Goal: Use online tool/utility: Utilize a website feature to perform a specific function

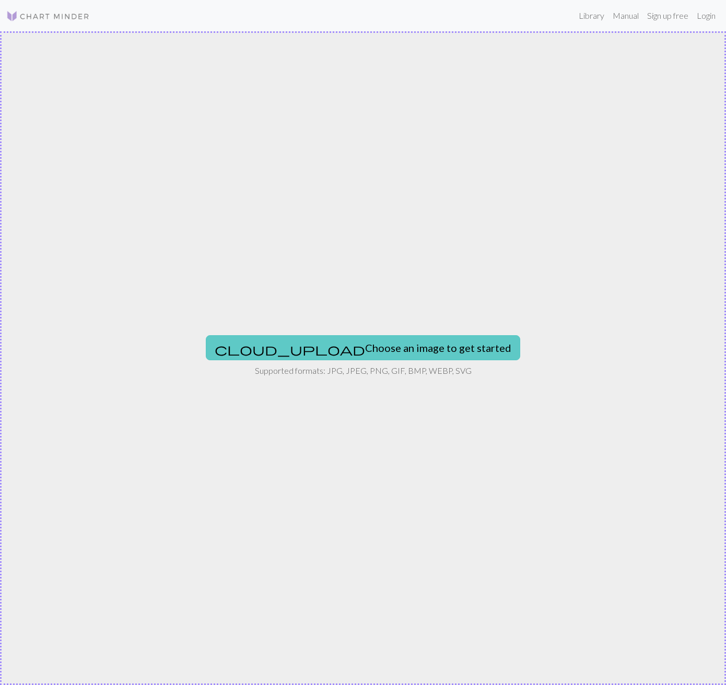
click at [295, 353] on span "cloud_upload" at bounding box center [290, 349] width 150 height 15
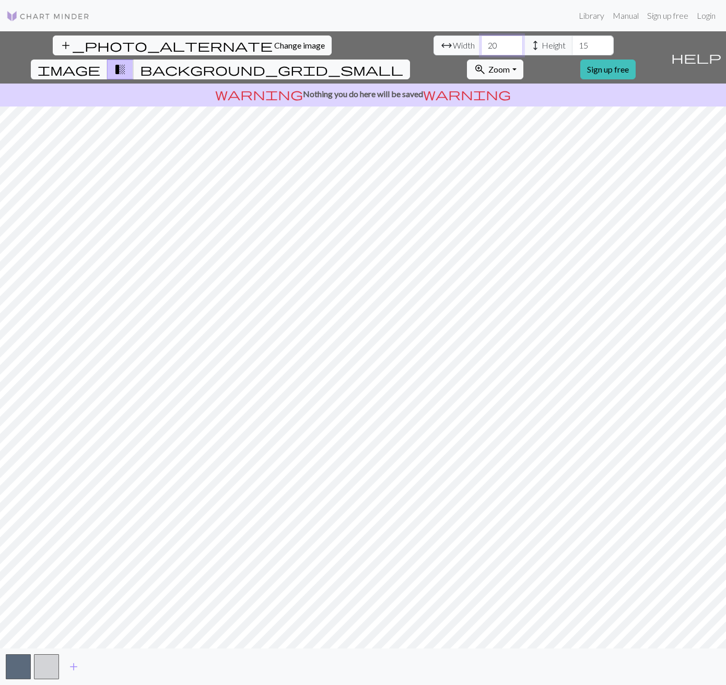
click at [481, 46] on input "20" at bounding box center [502, 46] width 42 height 20
type input "2"
type input "70.5"
click at [572, 42] on input "15" at bounding box center [593, 46] width 42 height 20
click at [572, 44] on input "15" at bounding box center [593, 46] width 42 height 20
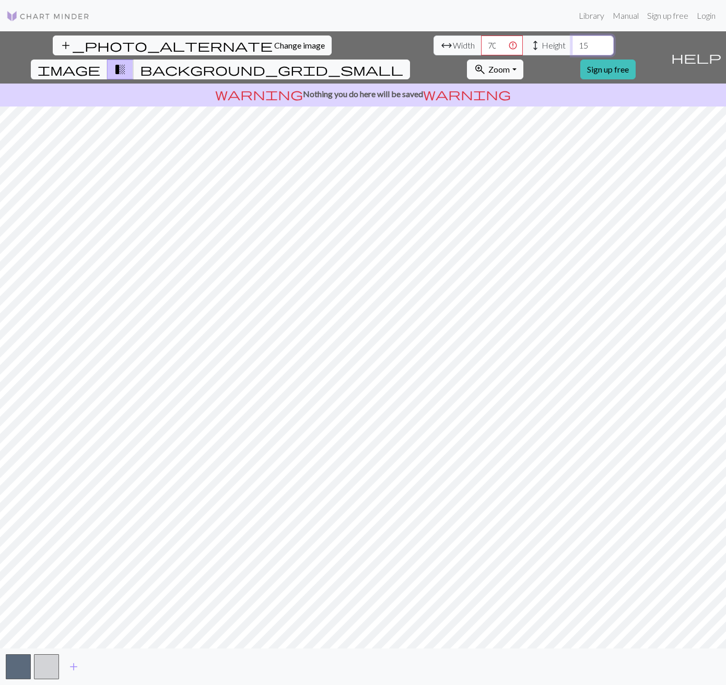
type input "1"
type input "110"
click at [481, 49] on input "70.5" at bounding box center [502, 46] width 42 height 20
click at [481, 46] on input "70.5" at bounding box center [502, 46] width 42 height 20
click at [572, 36] on input "110" at bounding box center [593, 46] width 42 height 20
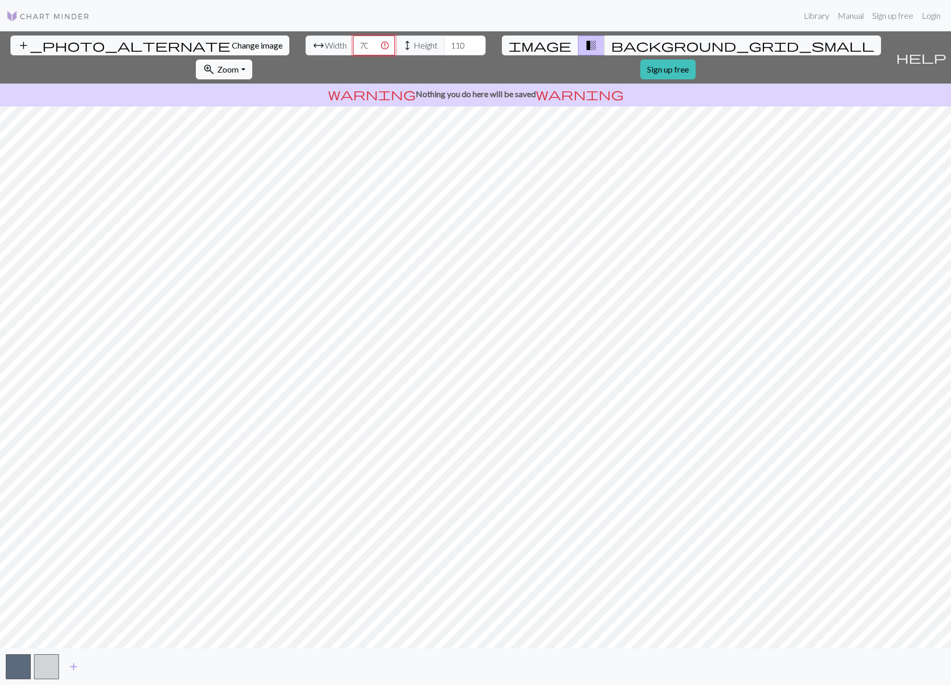
click at [353, 43] on input "70.5" at bounding box center [374, 46] width 42 height 20
click at [353, 45] on input "70.5" at bounding box center [374, 46] width 42 height 20
click at [353, 48] on input "70.5" at bounding box center [374, 46] width 42 height 20
click at [353, 48] on input "69.5" at bounding box center [374, 46] width 42 height 20
click at [353, 47] on input "69.5" at bounding box center [374, 46] width 42 height 20
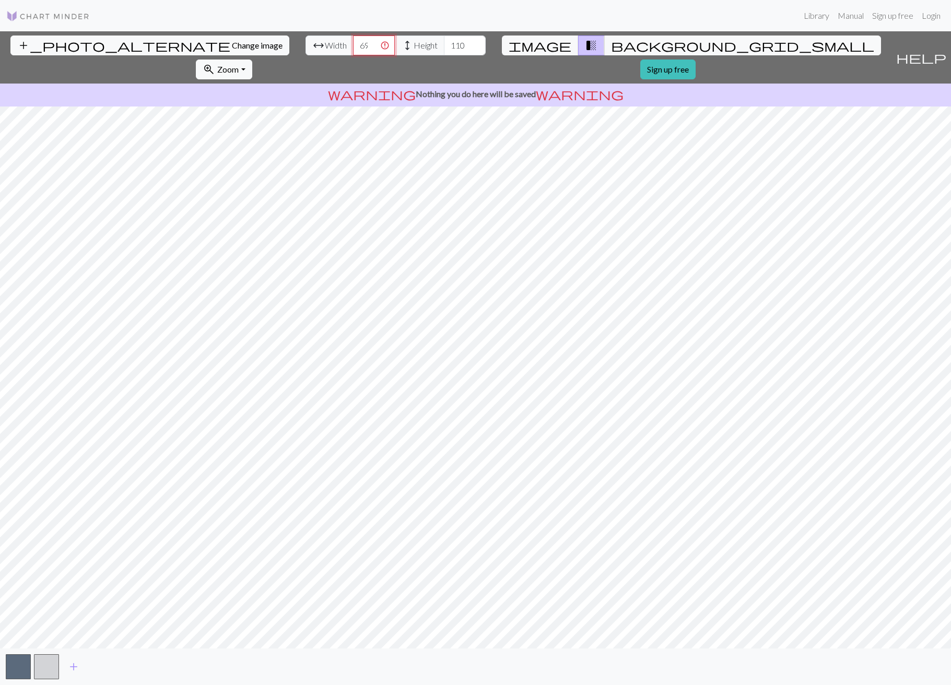
click at [353, 47] on input "69.5" at bounding box center [374, 46] width 42 height 20
type input "70"
click at [604, 46] on button "background_grid_small" at bounding box center [742, 46] width 277 height 20
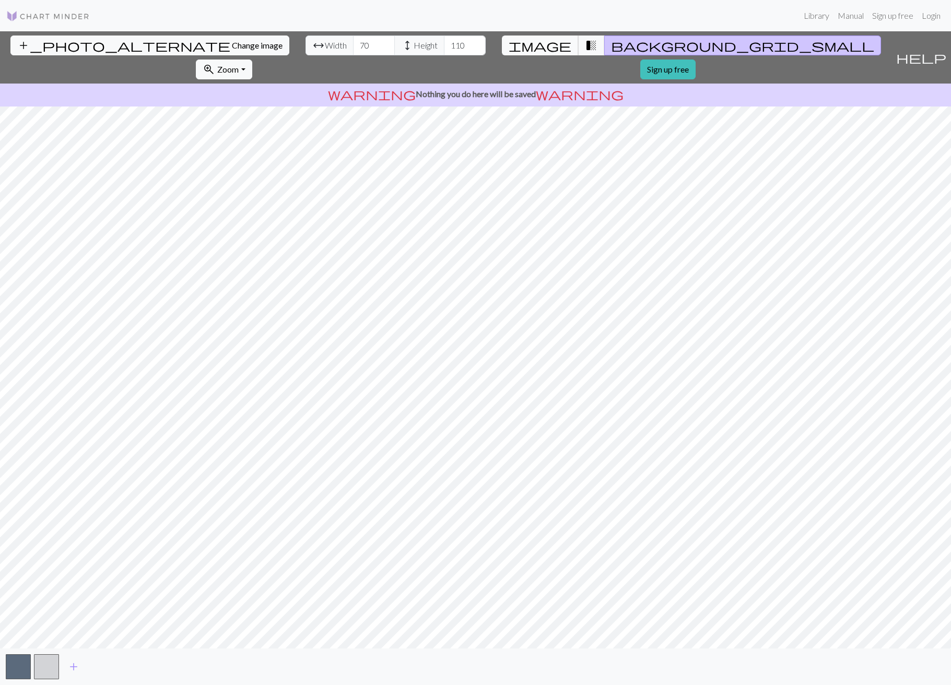
click at [518, 48] on button "image" at bounding box center [540, 46] width 77 height 20
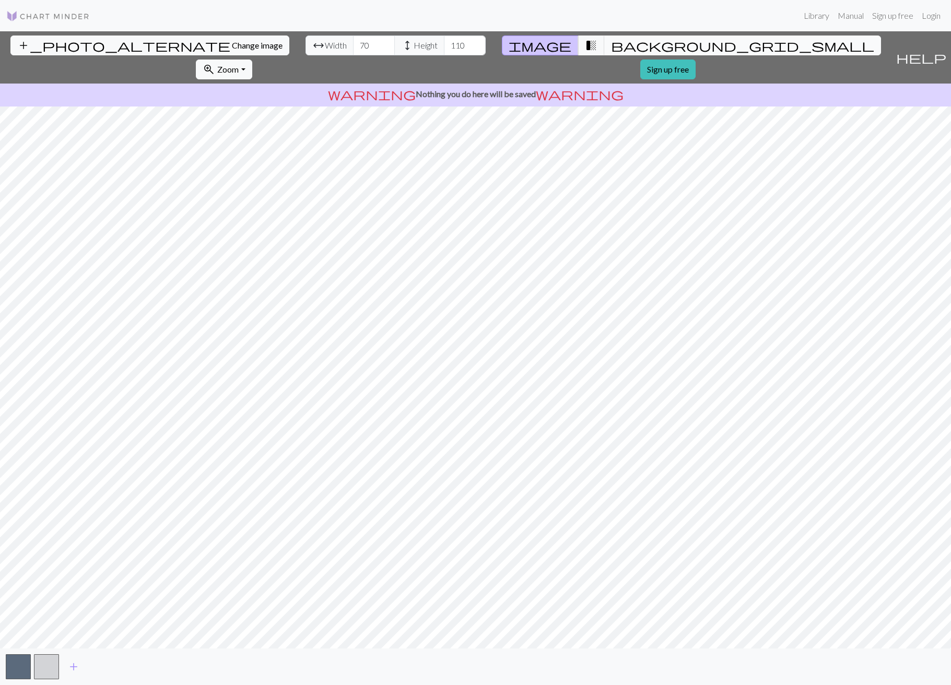
click at [611, 48] on span "background_grid_small" at bounding box center [742, 45] width 263 height 15
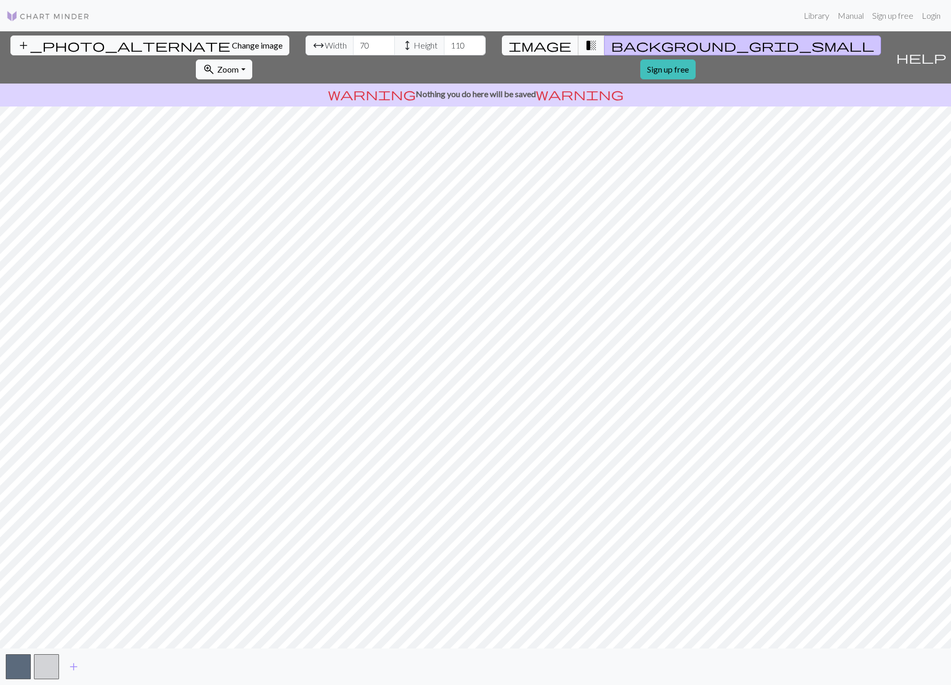
click at [511, 48] on span "image" at bounding box center [540, 45] width 63 height 15
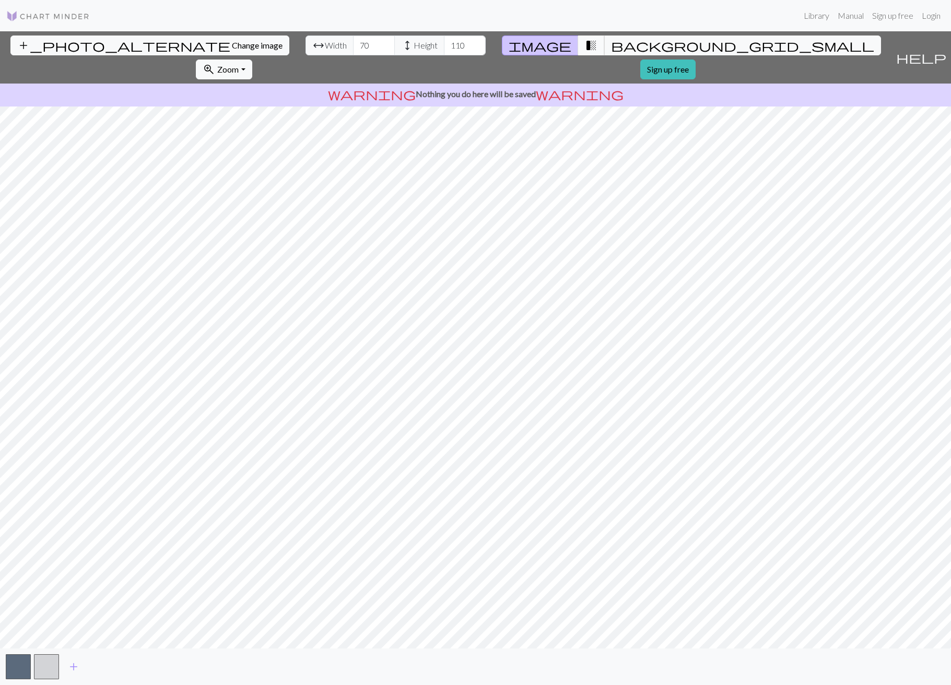
click at [585, 48] on span "transition_fade" at bounding box center [591, 45] width 13 height 15
click at [69, 670] on span "add" at bounding box center [73, 666] width 13 height 15
click at [69, 670] on button "button" at bounding box center [74, 666] width 25 height 25
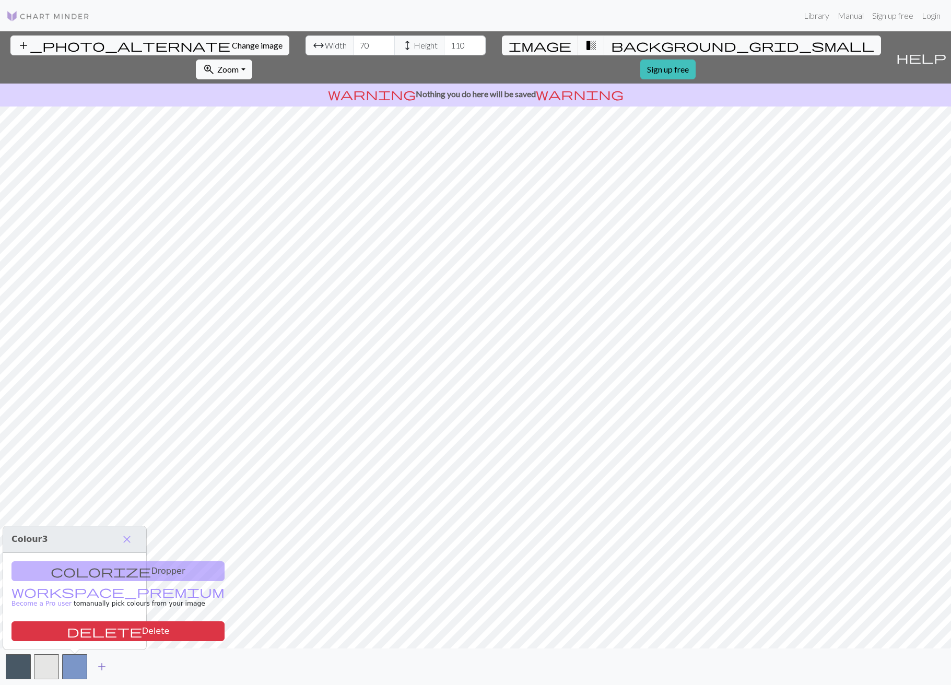
click at [96, 669] on span "add" at bounding box center [102, 666] width 13 height 15
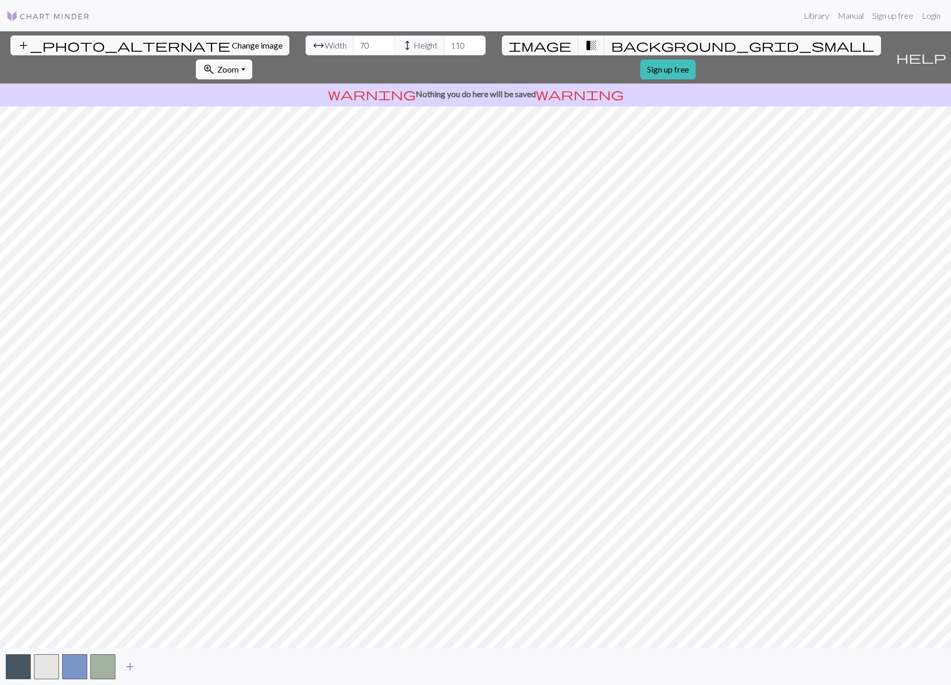
click at [133, 670] on span "add" at bounding box center [130, 666] width 13 height 15
click at [165, 669] on button "add" at bounding box center [158, 667] width 26 height 20
click at [188, 671] on span "add" at bounding box center [186, 666] width 13 height 15
click at [207, 671] on button "add" at bounding box center [215, 667] width 26 height 20
click at [246, 669] on span "add" at bounding box center [243, 666] width 13 height 15
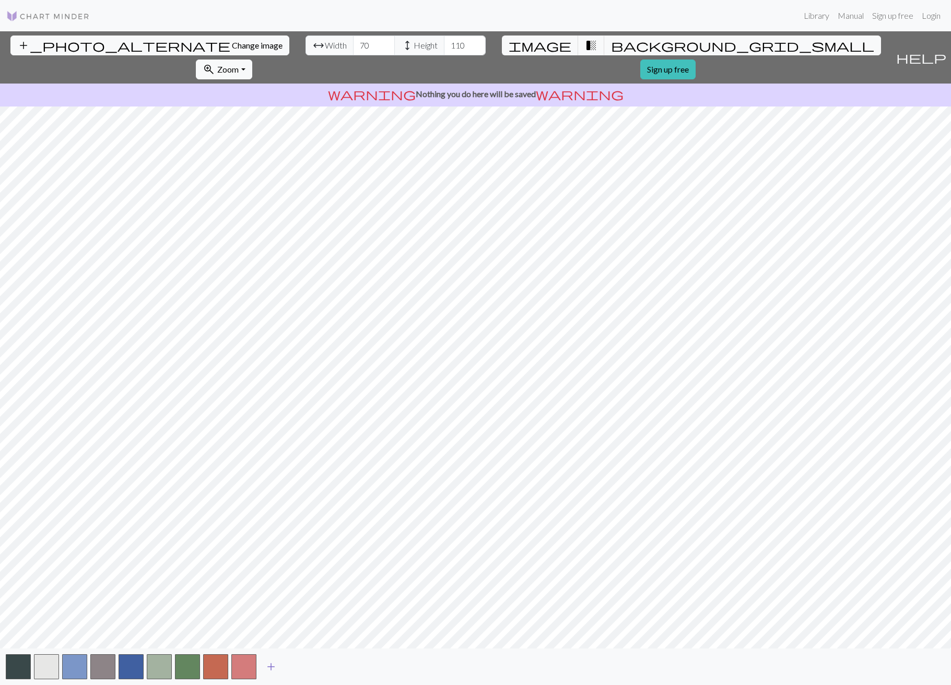
click at [265, 671] on span "add" at bounding box center [271, 666] width 13 height 15
click at [296, 671] on span "add" at bounding box center [299, 666] width 13 height 15
click at [329, 670] on span "add" at bounding box center [327, 666] width 13 height 15
click at [353, 670] on span "add" at bounding box center [355, 666] width 13 height 15
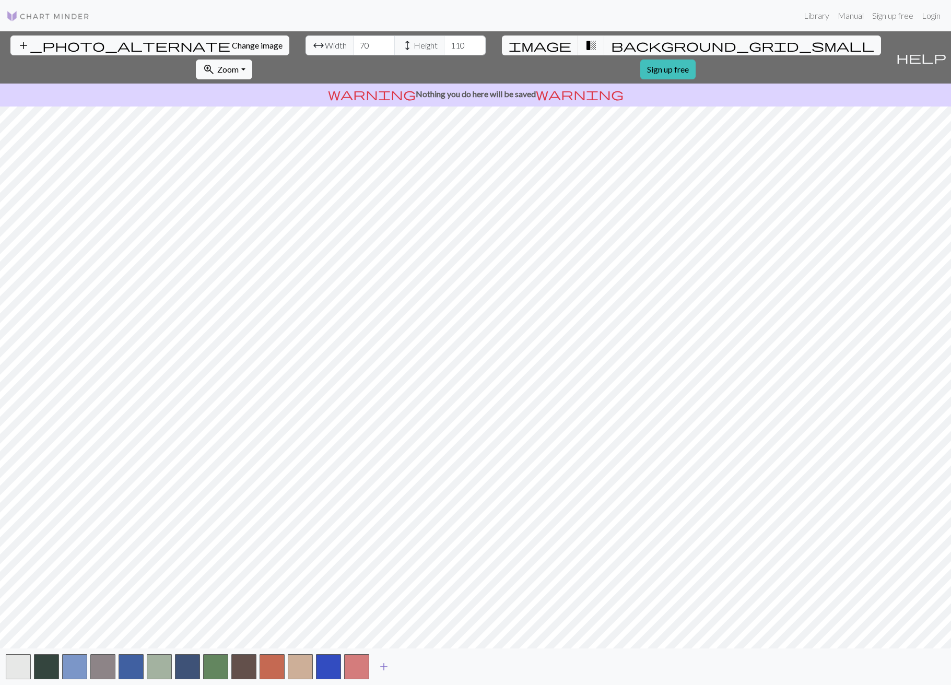
click at [384, 670] on span "add" at bounding box center [383, 666] width 13 height 15
click at [412, 666] on span "add" at bounding box center [412, 666] width 13 height 15
click at [445, 668] on span "add" at bounding box center [440, 666] width 13 height 15
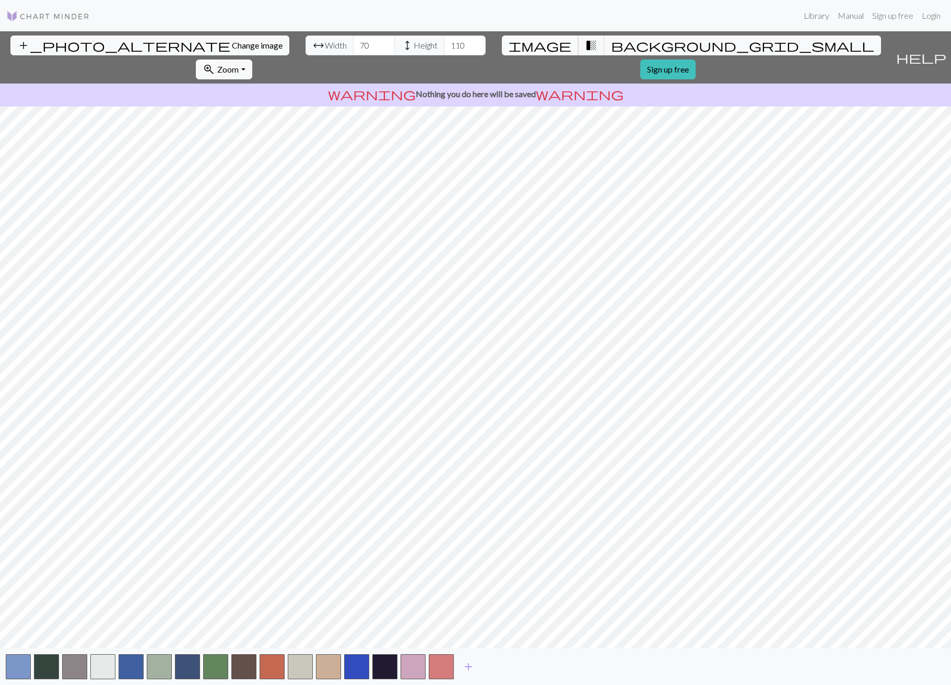
click at [511, 44] on span "image" at bounding box center [540, 45] width 63 height 15
click at [468, 666] on span "add" at bounding box center [468, 666] width 13 height 15
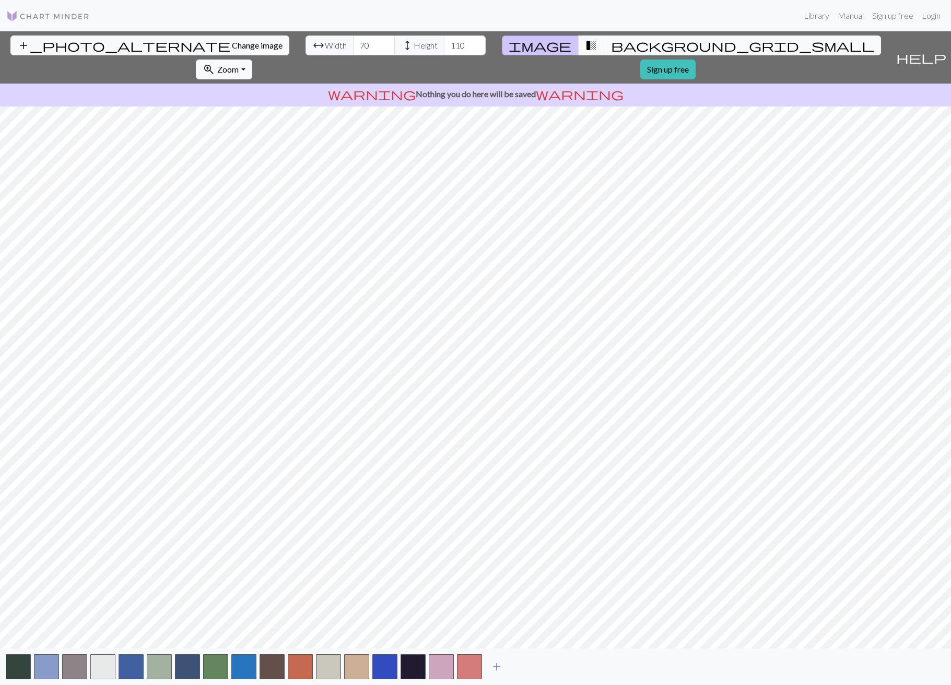
click at [497, 669] on span "add" at bounding box center [496, 666] width 13 height 15
click at [529, 668] on span "add" at bounding box center [524, 666] width 13 height 15
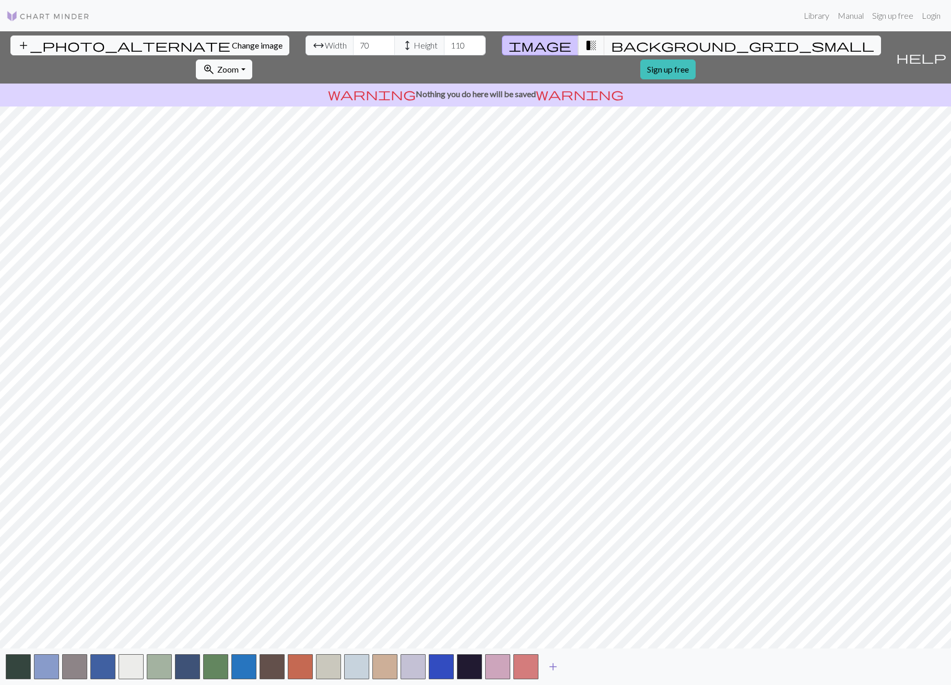
click at [557, 668] on span "add" at bounding box center [553, 666] width 13 height 15
click at [575, 669] on span "add" at bounding box center [581, 666] width 13 height 15
click at [604, 669] on span "add" at bounding box center [609, 666] width 13 height 15
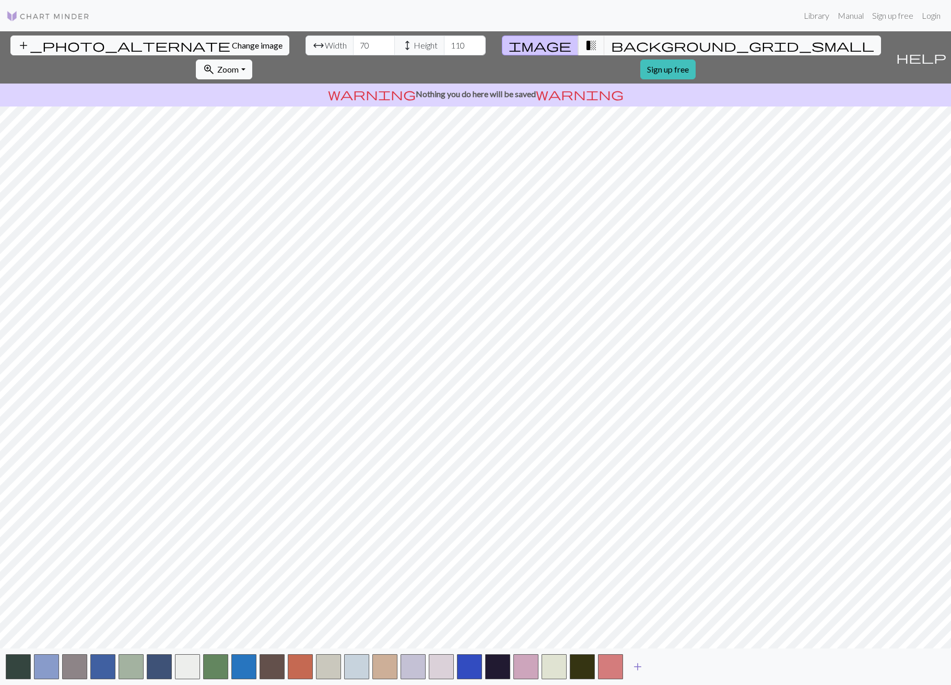
click at [629, 669] on button "add" at bounding box center [637, 667] width 26 height 20
click at [669, 670] on span "add" at bounding box center [665, 666] width 13 height 15
click at [696, 669] on span "add" at bounding box center [694, 666] width 13 height 15
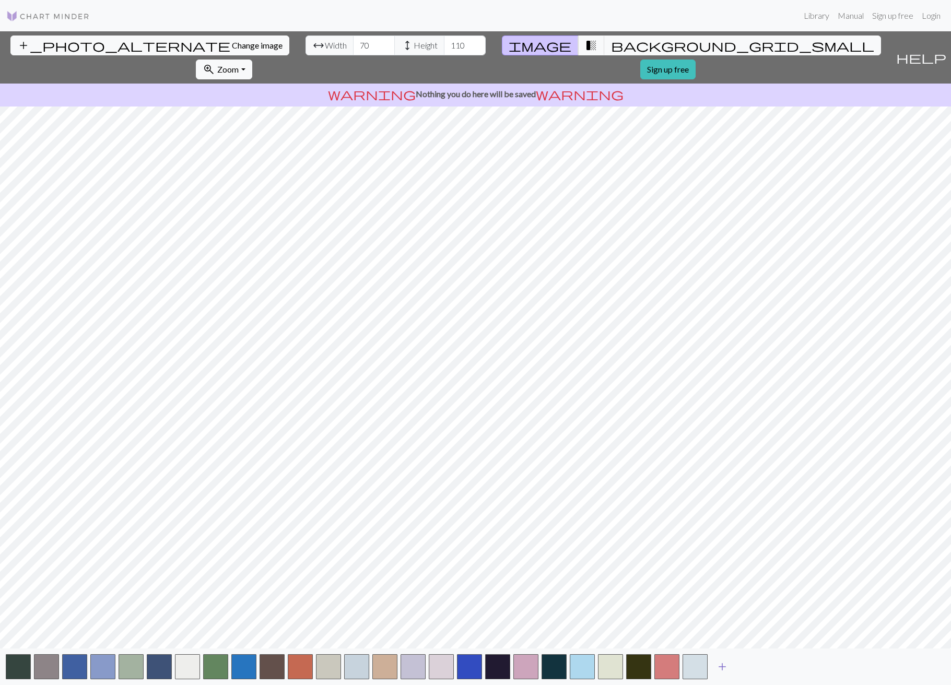
click at [720, 668] on span "add" at bounding box center [722, 666] width 13 height 15
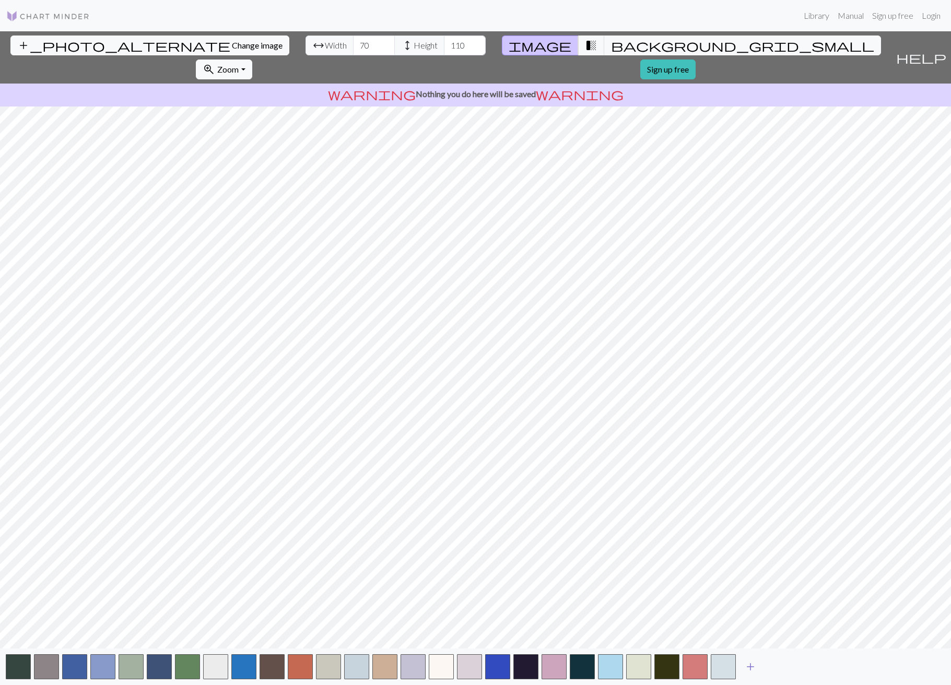
click at [725, 667] on span "add" at bounding box center [750, 666] width 13 height 15
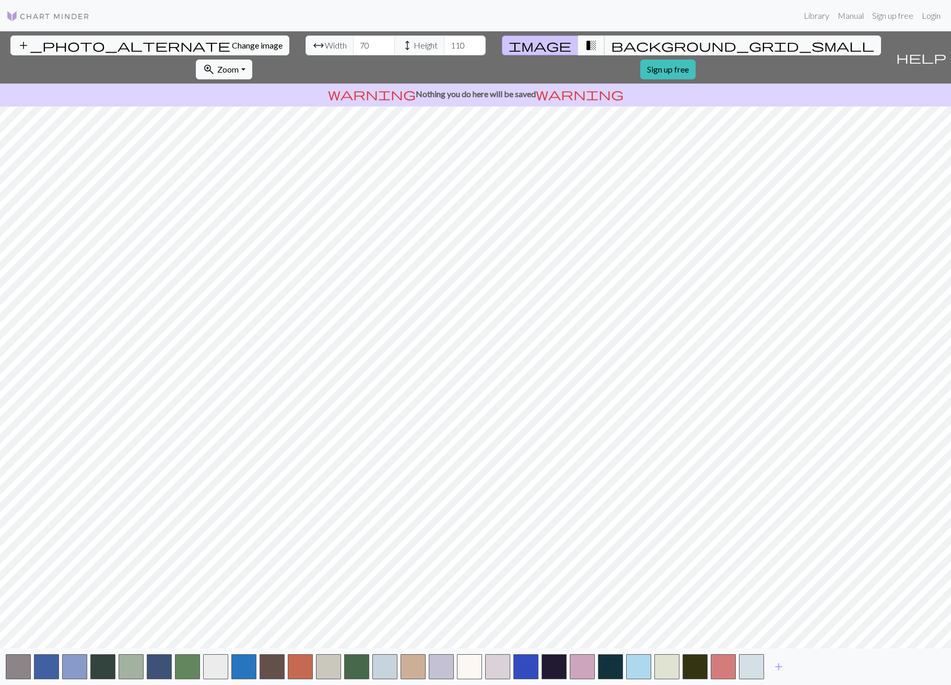
click at [585, 45] on span "transition_fade" at bounding box center [591, 45] width 13 height 15
click at [611, 40] on span "background_grid_small" at bounding box center [742, 45] width 263 height 15
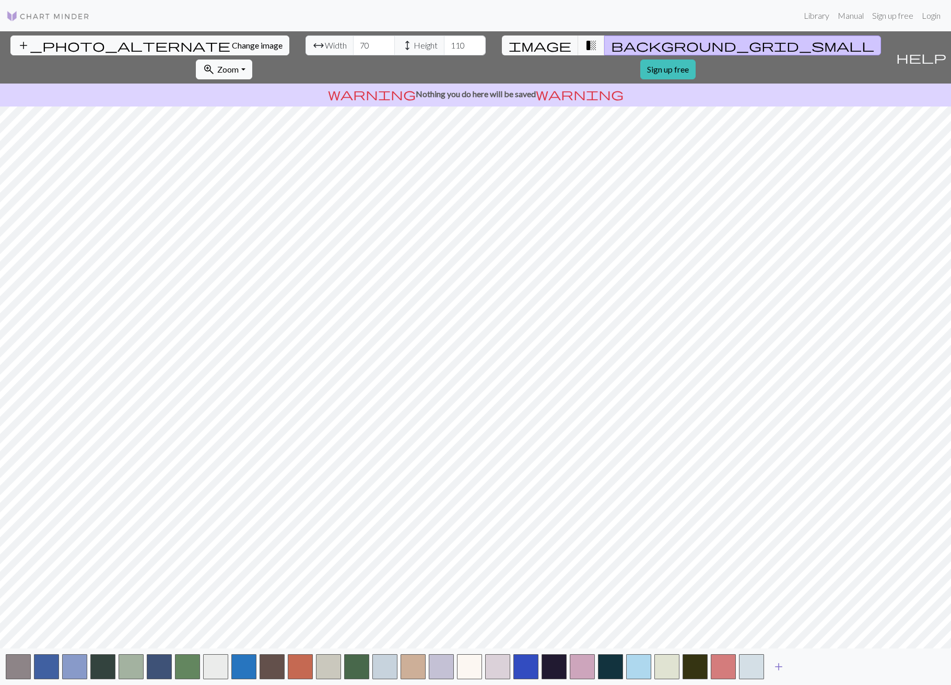
click at [725, 669] on span "add" at bounding box center [778, 666] width 13 height 15
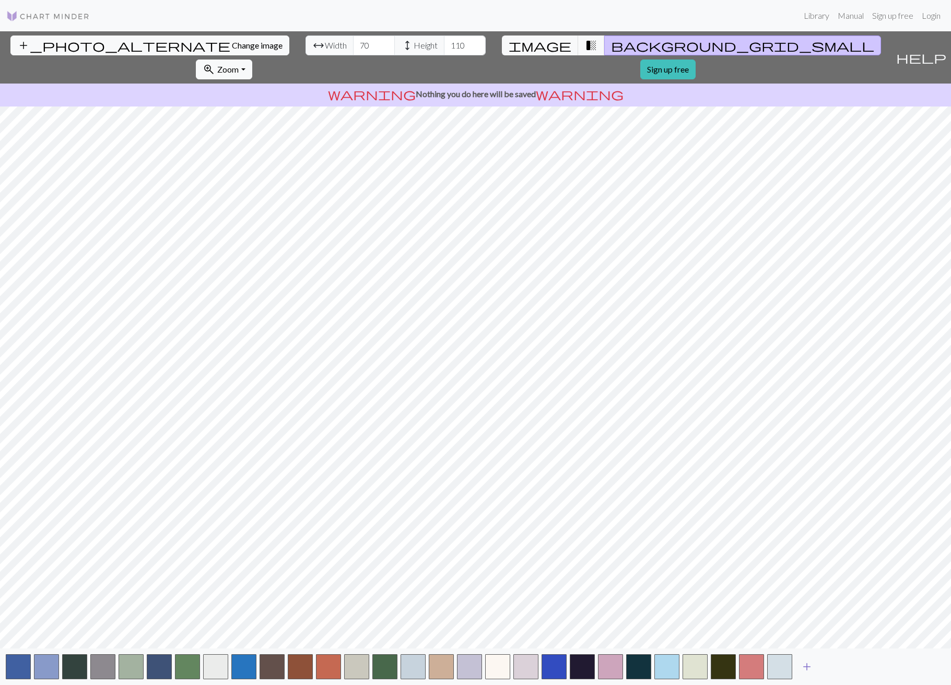
click at [725, 668] on span "add" at bounding box center [806, 666] width 13 height 15
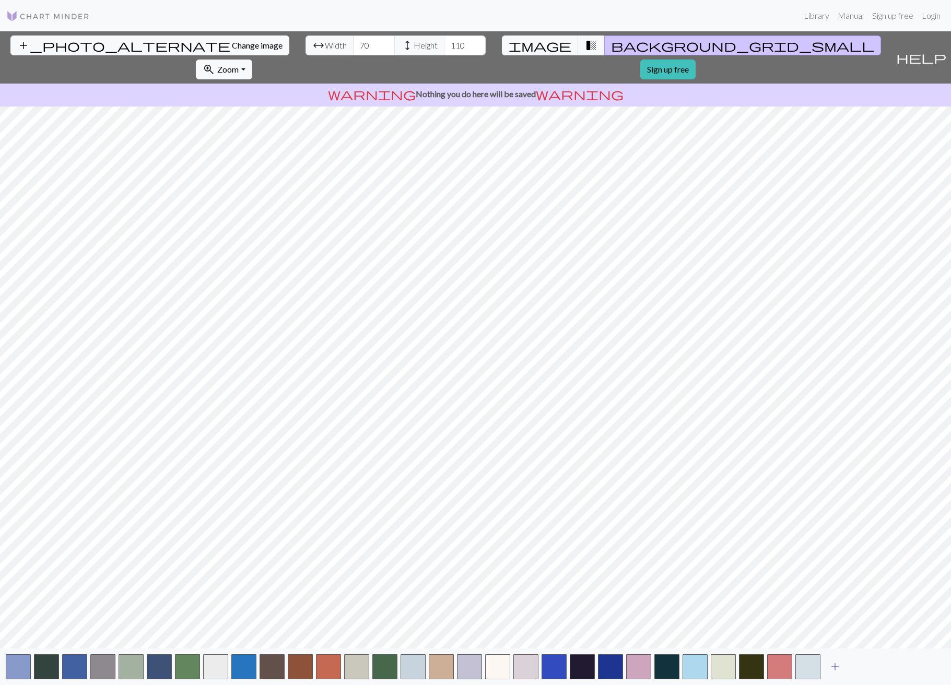
click at [725, 668] on span "add" at bounding box center [835, 666] width 13 height 15
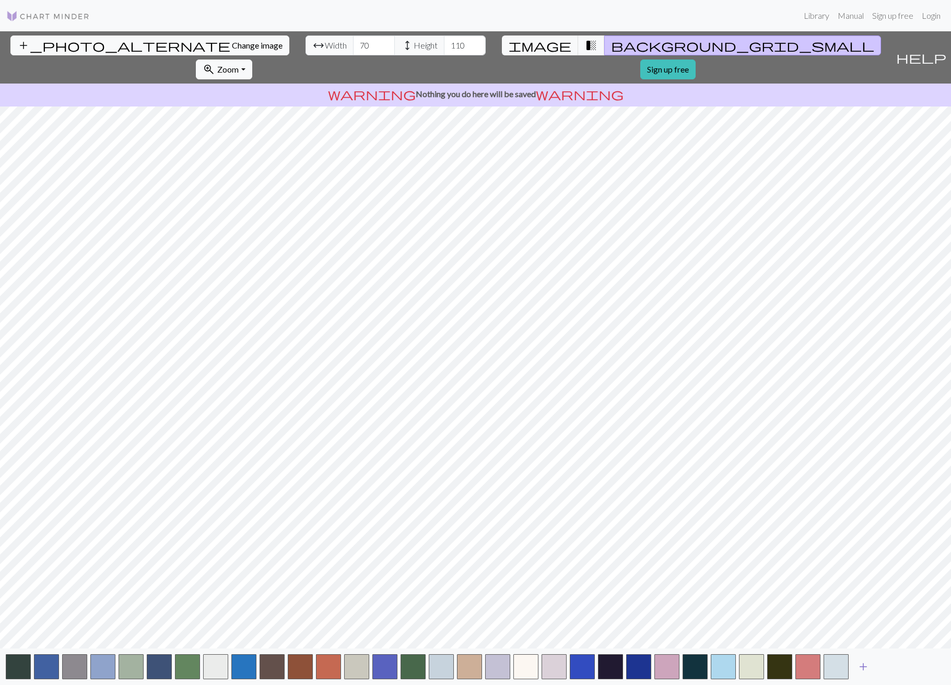
click at [725, 668] on button "add" at bounding box center [863, 667] width 26 height 20
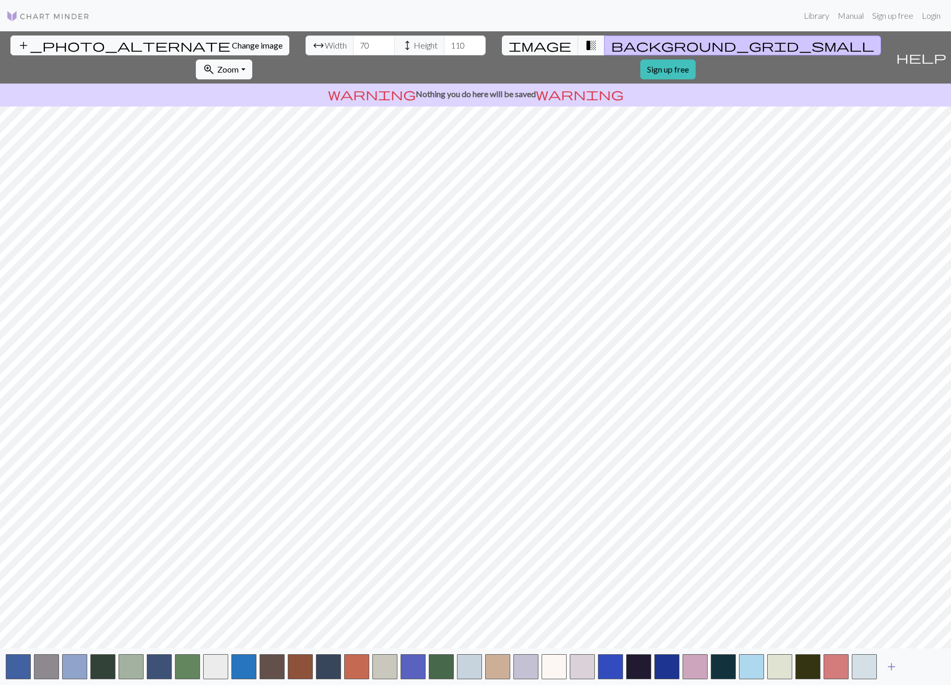
click at [725, 665] on span "add" at bounding box center [891, 666] width 13 height 15
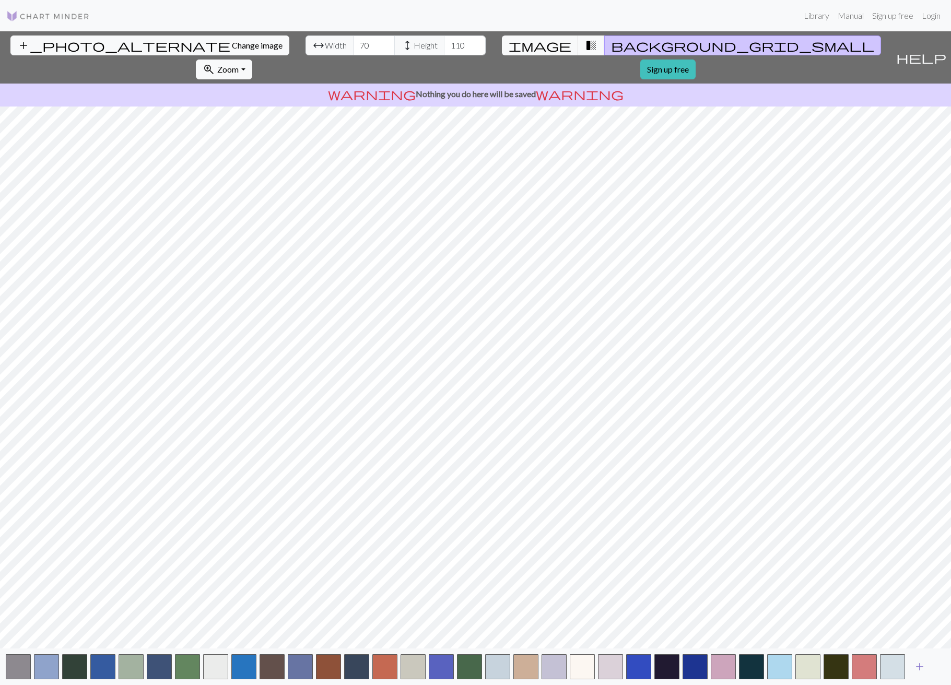
click at [725, 665] on button "add" at bounding box center [919, 667] width 26 height 20
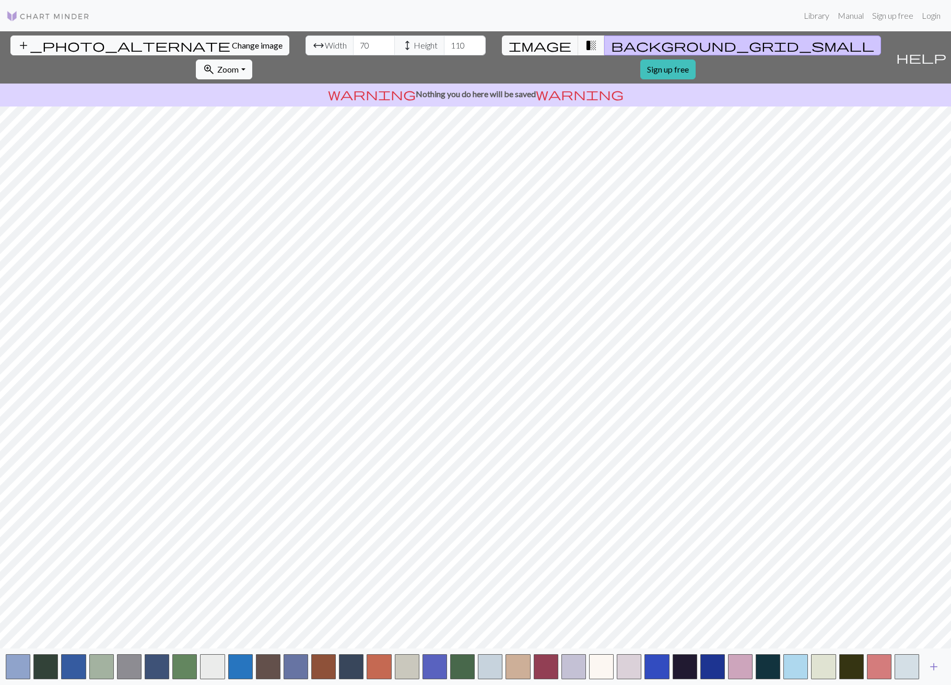
click at [725, 667] on button "add" at bounding box center [933, 667] width 26 height 20
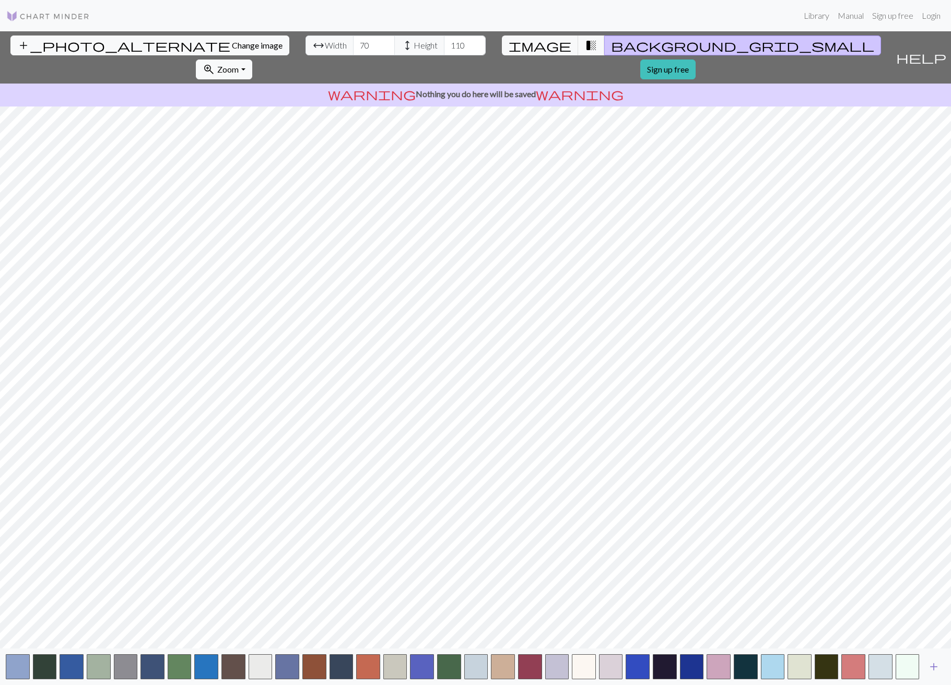
click at [725, 667] on button "add" at bounding box center [933, 667] width 26 height 20
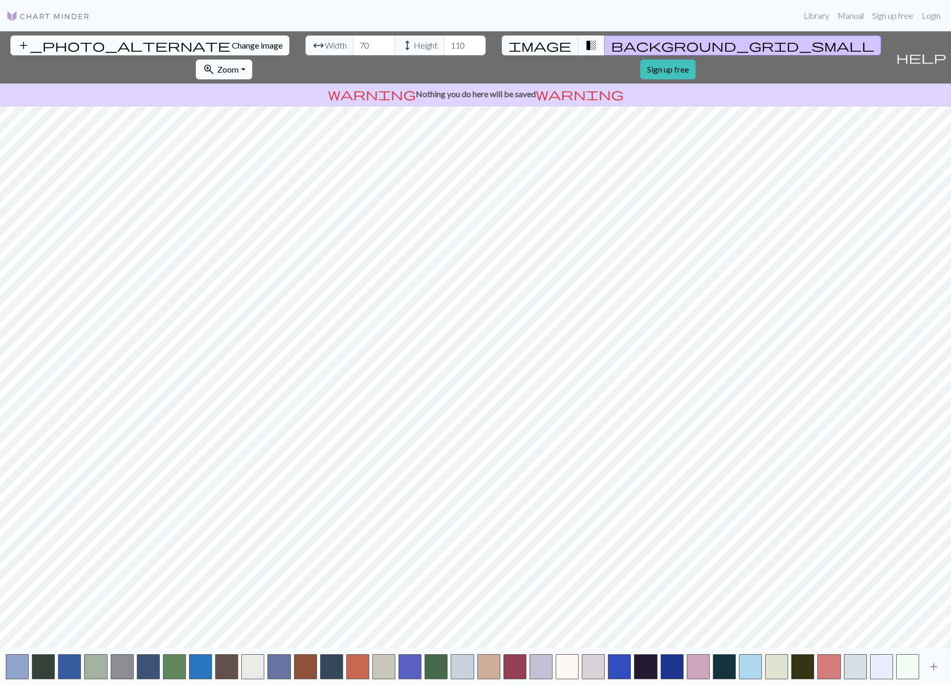
click at [725, 665] on span "add" at bounding box center [933, 666] width 13 height 15
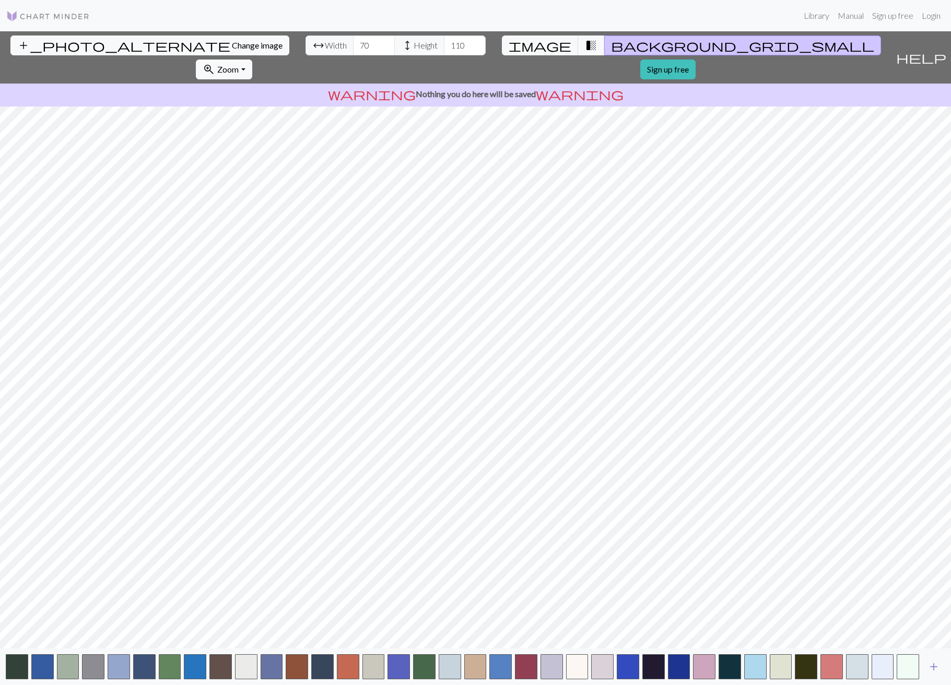
click at [725, 665] on span "add" at bounding box center [933, 666] width 13 height 15
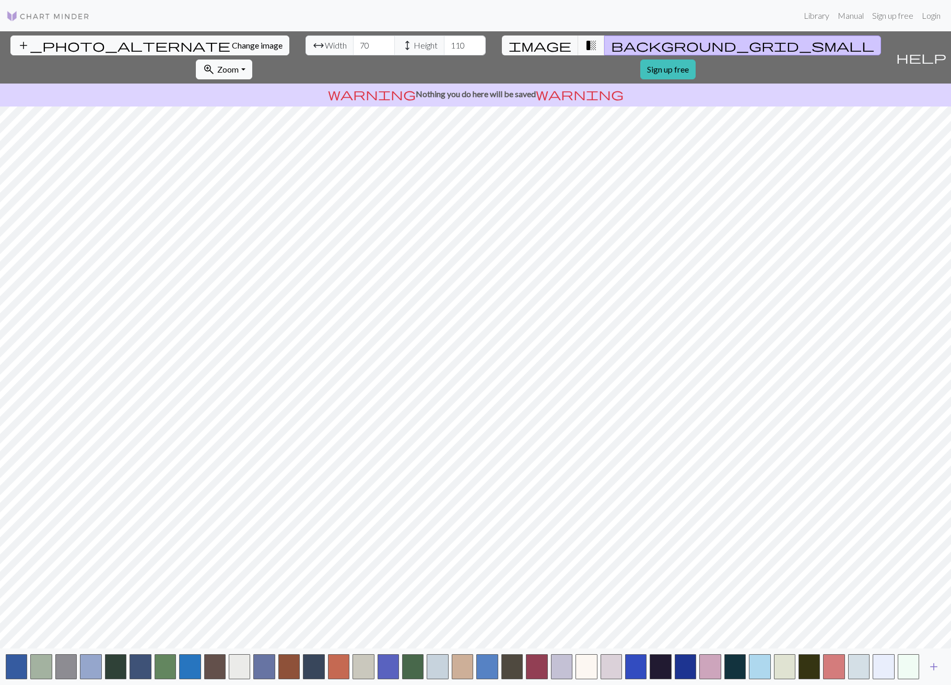
click at [725, 665] on span "add" at bounding box center [933, 666] width 13 height 15
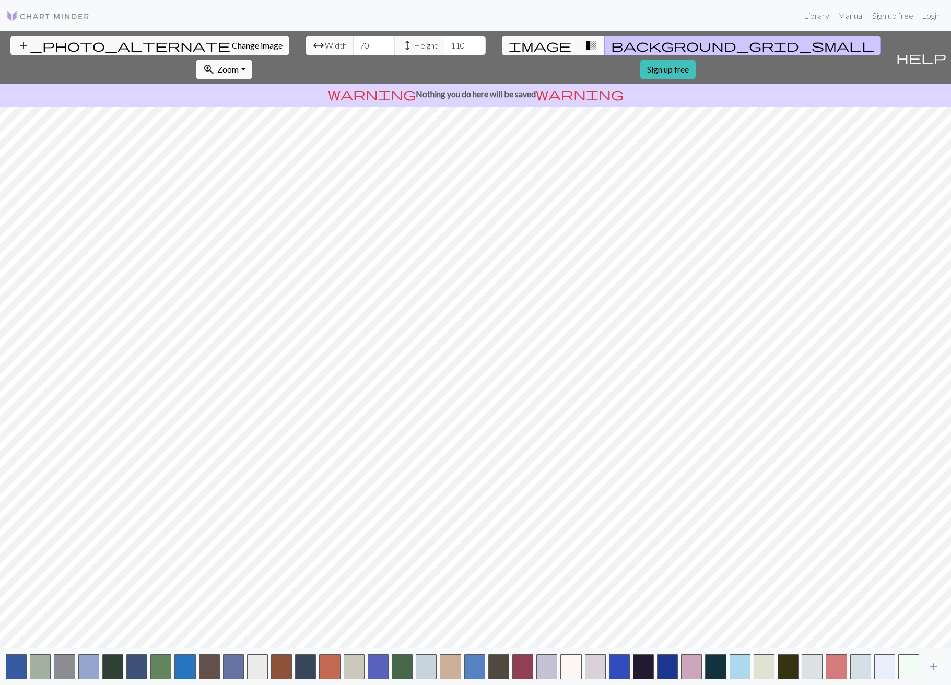
click at [725, 665] on span "add" at bounding box center [933, 666] width 13 height 15
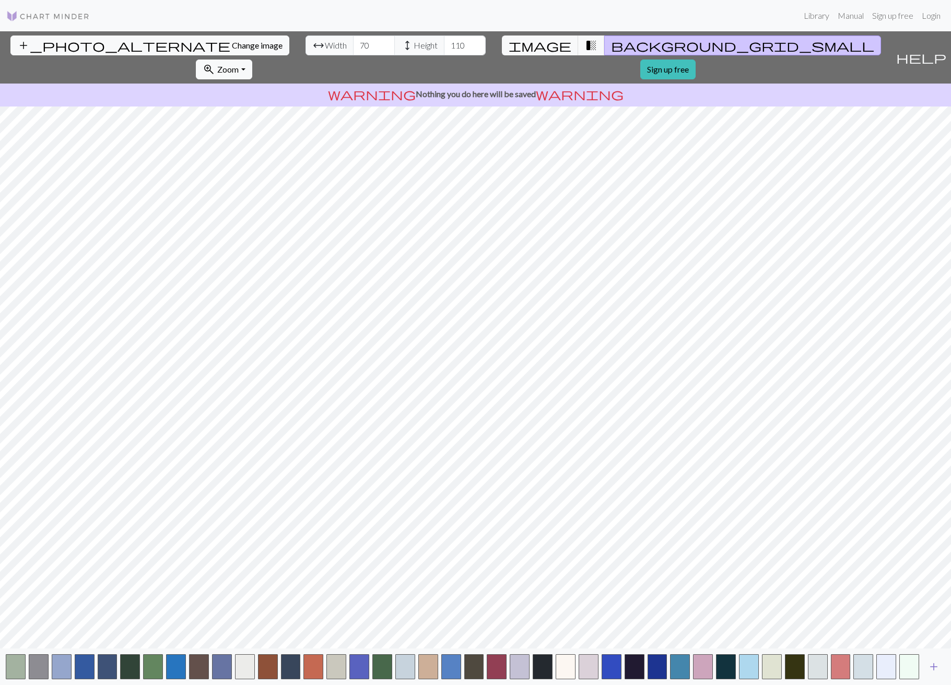
click at [725, 665] on span "add" at bounding box center [933, 666] width 13 height 15
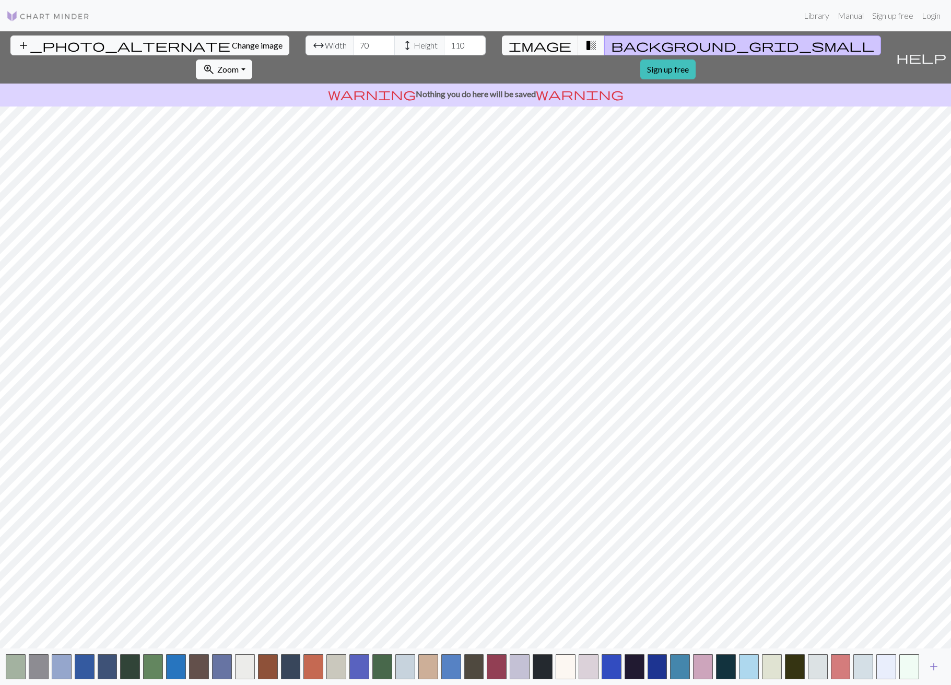
click at [725, 665] on span "add" at bounding box center [933, 666] width 13 height 15
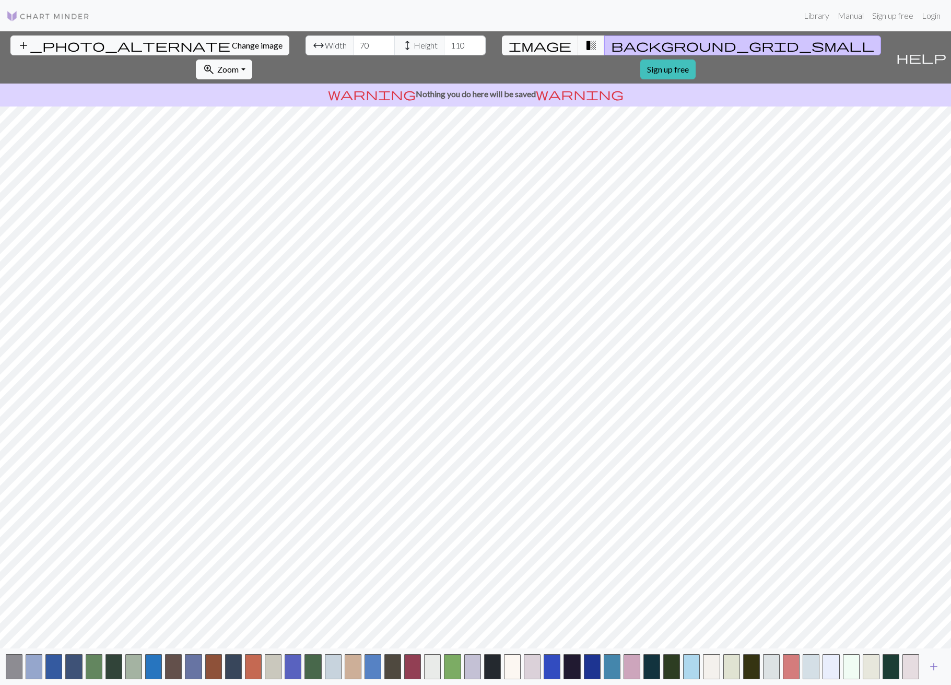
click at [725, 665] on span "add" at bounding box center [933, 666] width 13 height 15
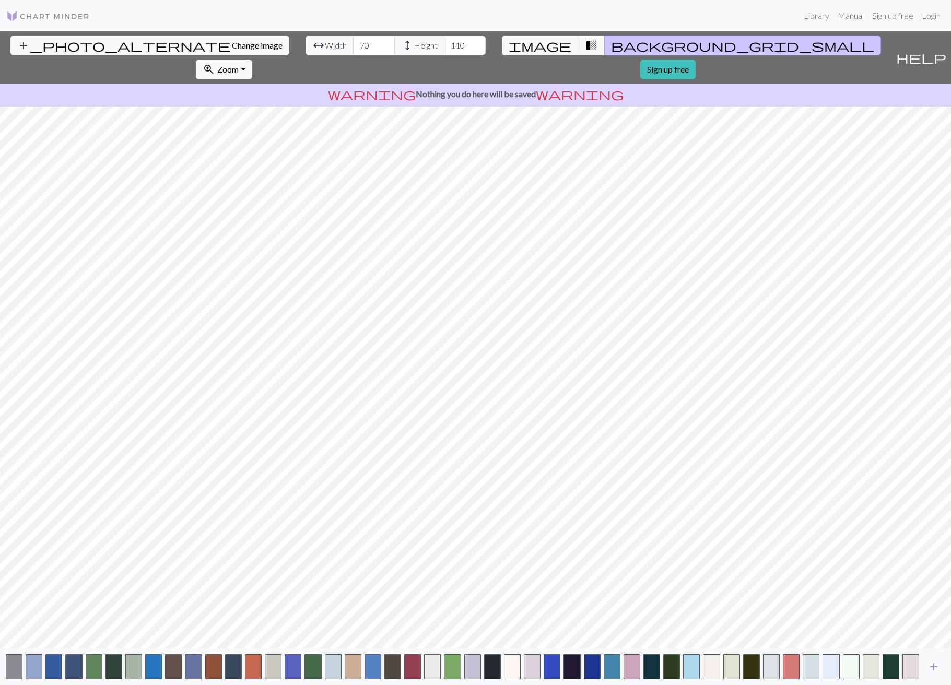
click at [725, 665] on span "add" at bounding box center [933, 666] width 13 height 15
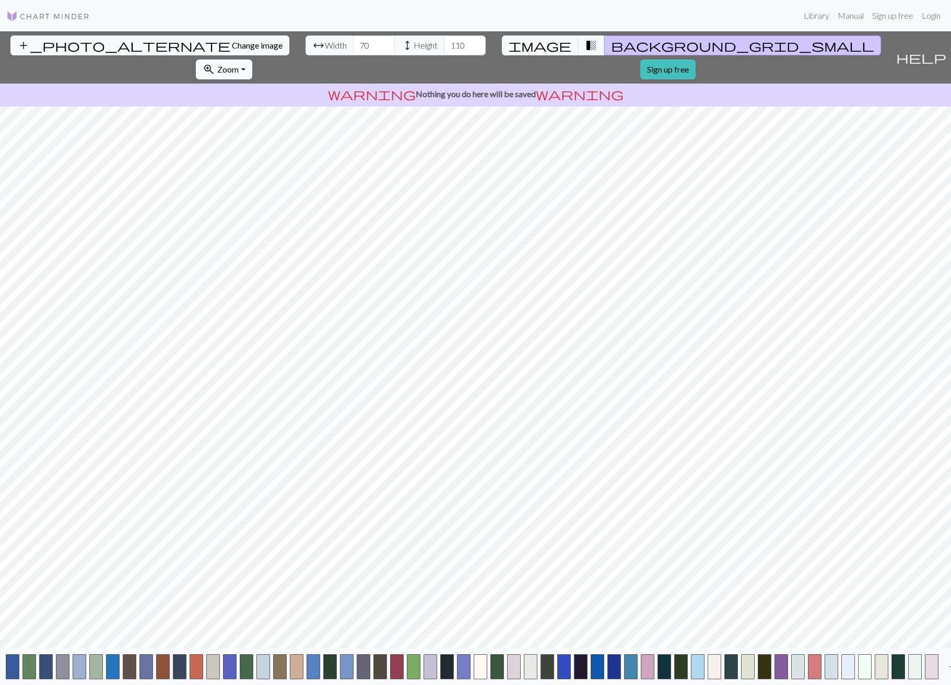
click at [725, 665] on button "button" at bounding box center [932, 666] width 14 height 25
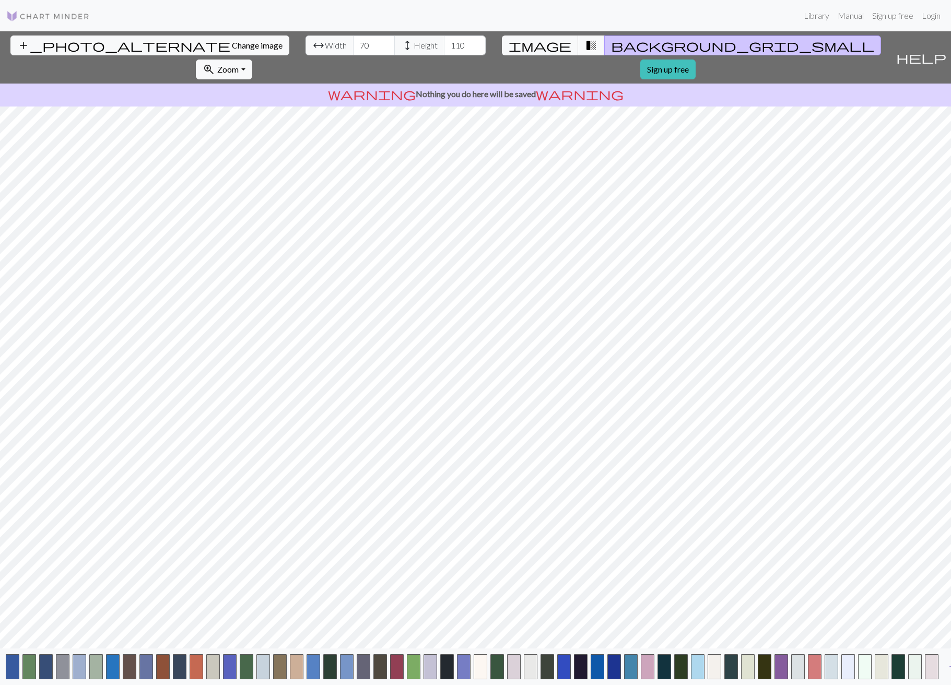
click at [725, 665] on button "button" at bounding box center [932, 666] width 14 height 25
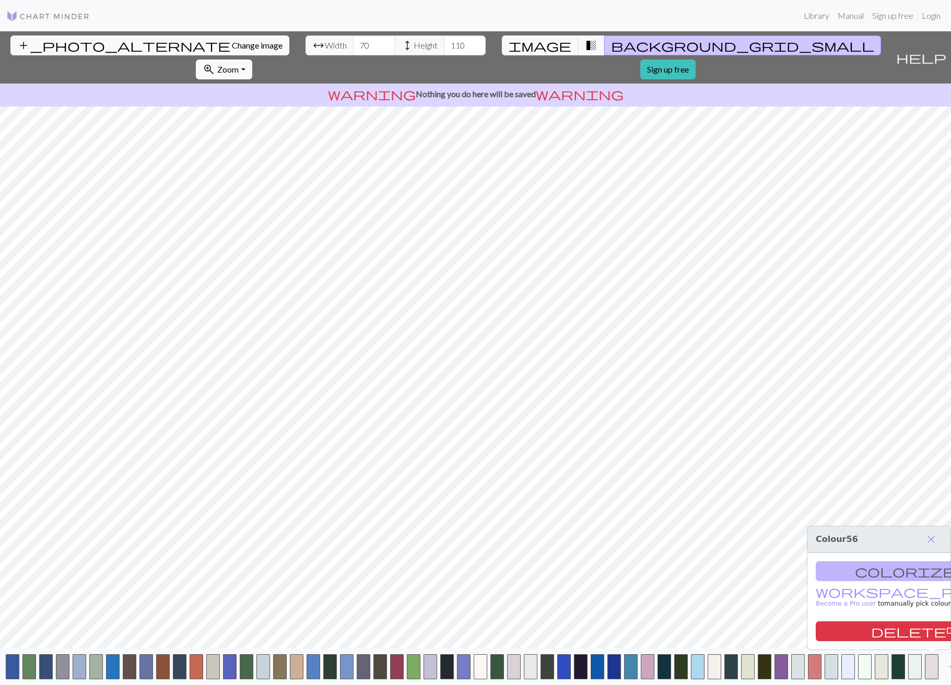
click at [725, 665] on button "button" at bounding box center [932, 666] width 14 height 25
click at [725, 536] on button "close" at bounding box center [931, 539] width 22 height 18
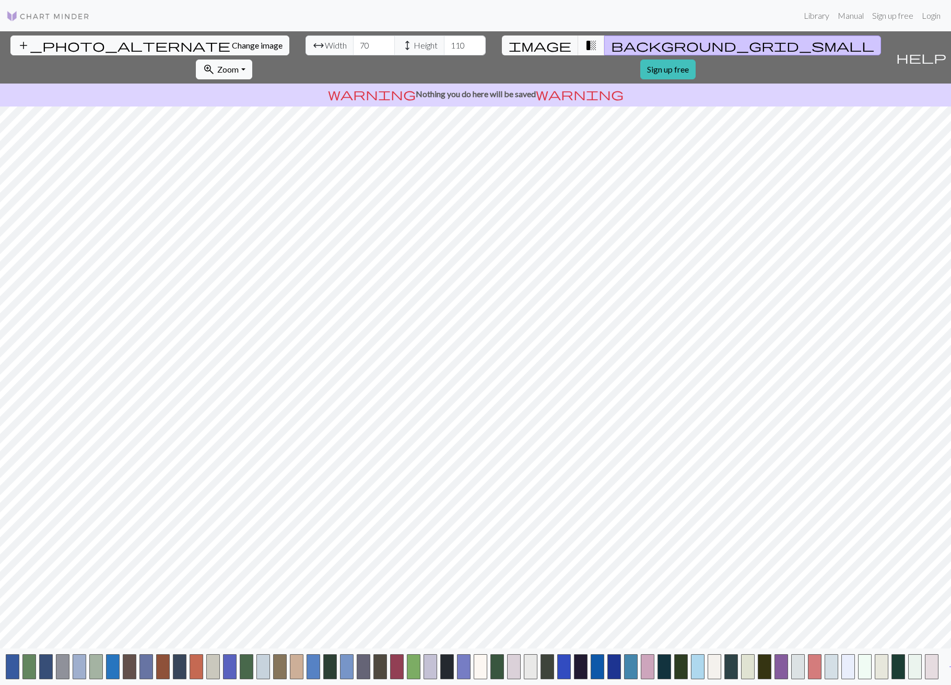
click at [585, 43] on span "transition_fade" at bounding box center [591, 45] width 13 height 15
click at [512, 44] on span "image" at bounding box center [540, 45] width 63 height 15
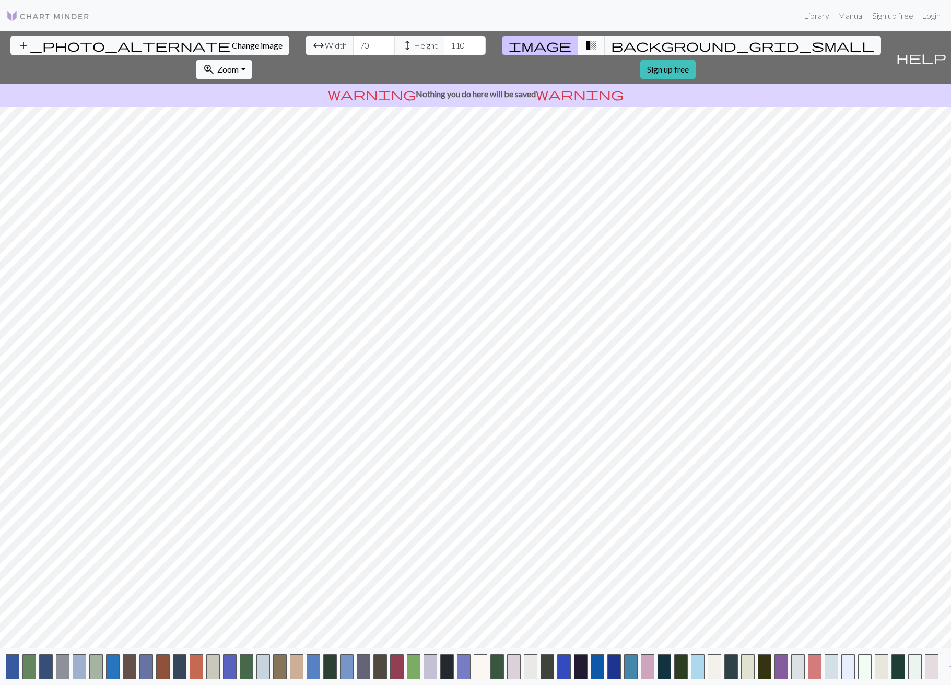
click at [585, 43] on span "transition_fade" at bounding box center [591, 45] width 13 height 15
click at [513, 46] on span "image" at bounding box center [540, 45] width 63 height 15
click at [585, 45] on span "transition_fade" at bounding box center [591, 45] width 13 height 15
click at [517, 45] on span "image" at bounding box center [540, 45] width 63 height 15
click at [585, 52] on span "transition_fade" at bounding box center [591, 45] width 13 height 15
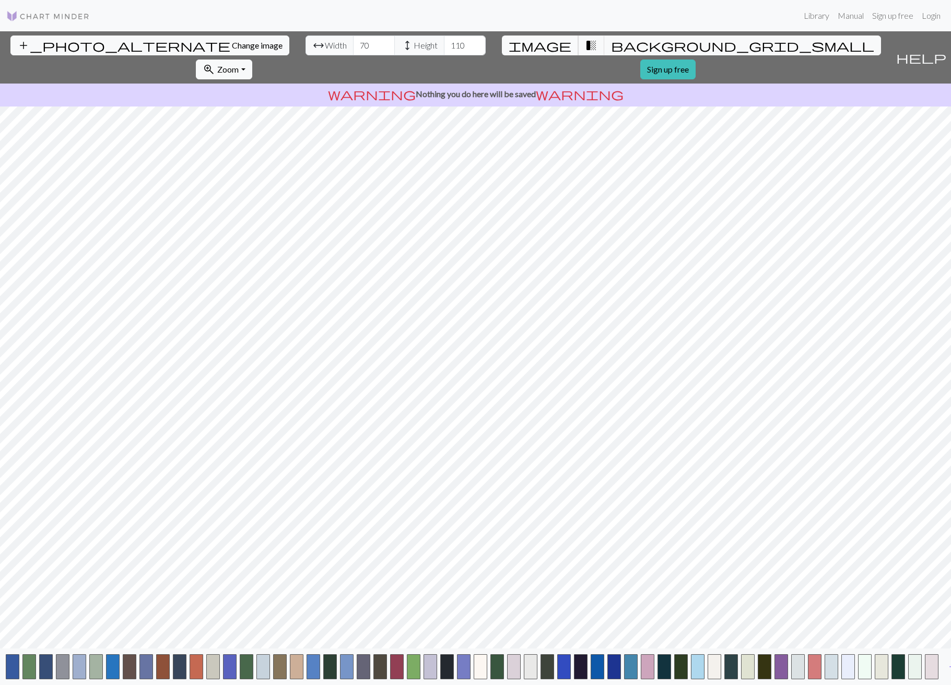
click at [518, 45] on button "image" at bounding box center [540, 46] width 77 height 20
